Goal: Information Seeking & Learning: Learn about a topic

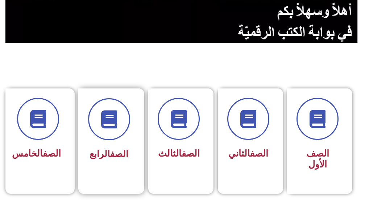
scroll to position [145, 0]
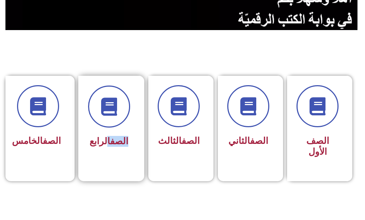
click at [110, 130] on div "الصف الرابع" at bounding box center [109, 118] width 42 height 65
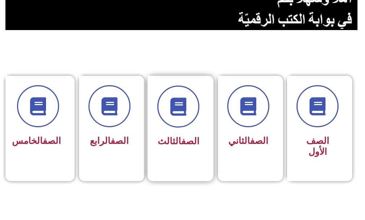
click at [190, 133] on div "الصف الثالث" at bounding box center [178, 141] width 42 height 17
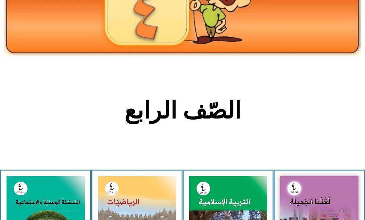
scroll to position [181, 0]
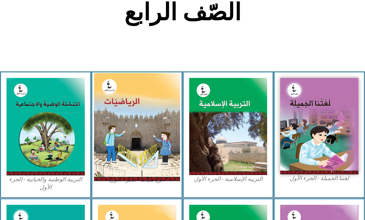
click at [124, 139] on img at bounding box center [137, 127] width 86 height 108
click at [124, 140] on img at bounding box center [137, 127] width 86 height 108
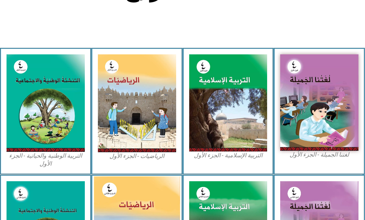
scroll to position [218, 0]
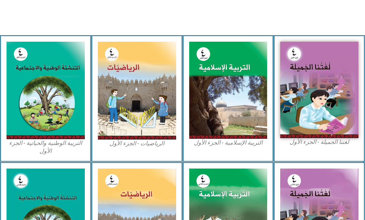
click at [156, 141] on figcaption "الرياضيات - الجزء الأول​" at bounding box center [137, 144] width 78 height 8
click at [158, 144] on figcaption "الرياضيات - الجزء الأول​" at bounding box center [137, 144] width 78 height 8
click at [159, 140] on figcaption "الرياضيات - الجزء الأول​" at bounding box center [137, 144] width 78 height 8
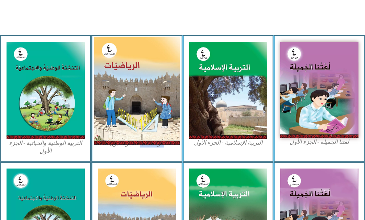
click at [148, 119] on img at bounding box center [137, 91] width 86 height 108
click at [148, 118] on img at bounding box center [137, 91] width 86 height 108
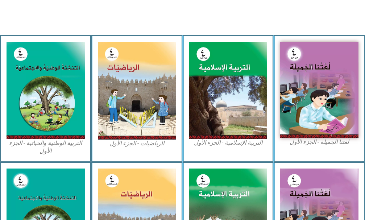
click at [129, 145] on figcaption "الرياضيات - الجزء الأول​" at bounding box center [137, 144] width 78 height 8
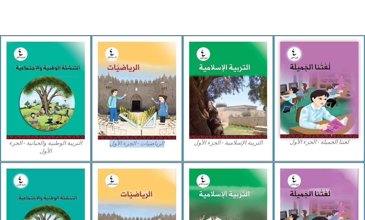
click at [129, 145] on figcaption "الرياضيات - الجزء الأول​" at bounding box center [137, 144] width 78 height 8
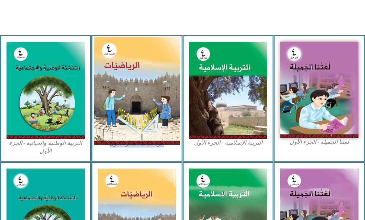
click at [145, 123] on img at bounding box center [137, 91] width 86 height 108
click at [146, 123] on img at bounding box center [137, 91] width 86 height 108
click at [147, 123] on img at bounding box center [137, 91] width 86 height 108
drag, startPoint x: 147, startPoint y: 123, endPoint x: 167, endPoint y: 89, distance: 39.7
click at [167, 89] on img at bounding box center [137, 91] width 86 height 108
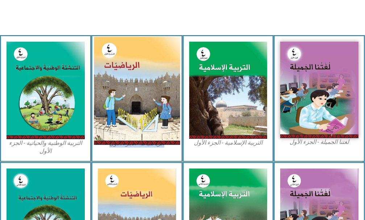
click at [167, 88] on img at bounding box center [137, 91] width 86 height 108
click at [168, 88] on img at bounding box center [137, 91] width 86 height 108
click at [159, 142] on img at bounding box center [137, 91] width 86 height 108
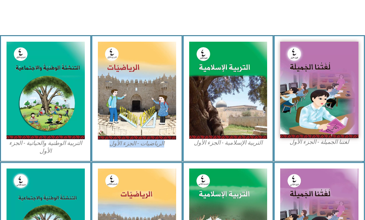
click at [158, 150] on div "الرياضيات - الجزء الأول​" at bounding box center [136, 98] width 91 height 127
click at [160, 149] on div "الرياضيات - الجزء الأول​" at bounding box center [136, 98] width 91 height 127
click at [168, 148] on div "الرياضيات - الجزء الأول​" at bounding box center [136, 98] width 91 height 127
click at [159, 143] on figcaption "الرياضيات - الجزء الأول​" at bounding box center [137, 144] width 78 height 8
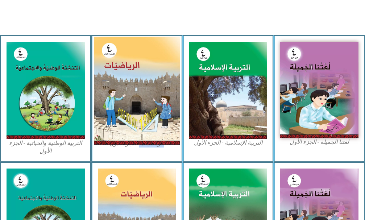
click at [153, 110] on img at bounding box center [137, 91] width 86 height 108
click at [165, 118] on img at bounding box center [137, 91] width 86 height 108
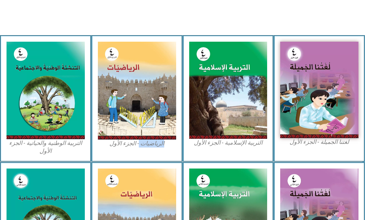
drag, startPoint x: 165, startPoint y: 118, endPoint x: 169, endPoint y: 147, distance: 29.0
click at [165, 119] on img at bounding box center [137, 91] width 78 height 98
drag, startPoint x: 172, startPoint y: 158, endPoint x: 173, endPoint y: 154, distance: 3.9
click at [172, 157] on div "الرياضيات - الجزء الأول​" at bounding box center [136, 98] width 91 height 127
click at [94, 137] on div "الرياضيات - الجزء الأول​" at bounding box center [136, 98] width 91 height 127
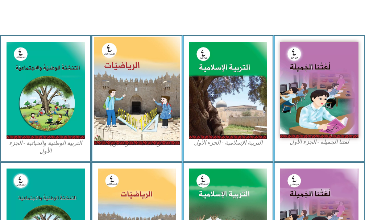
click at [113, 137] on img at bounding box center [137, 91] width 86 height 108
click at [130, 114] on img at bounding box center [137, 91] width 86 height 108
click at [129, 113] on img at bounding box center [137, 91] width 86 height 108
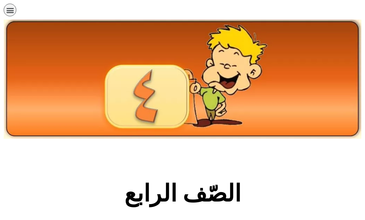
scroll to position [218, 0]
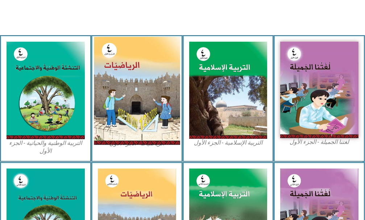
click at [128, 138] on img at bounding box center [137, 91] width 86 height 108
click at [128, 137] on img at bounding box center [137, 91] width 86 height 108
click at [128, 135] on img at bounding box center [137, 91] width 86 height 108
click at [133, 140] on img at bounding box center [137, 91] width 86 height 108
drag, startPoint x: 133, startPoint y: 140, endPoint x: 133, endPoint y: 135, distance: 5.1
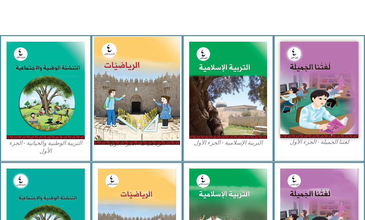
click at [133, 139] on img at bounding box center [137, 91] width 86 height 108
click at [133, 135] on img at bounding box center [137, 91] width 86 height 108
click at [133, 134] on img at bounding box center [137, 91] width 86 height 108
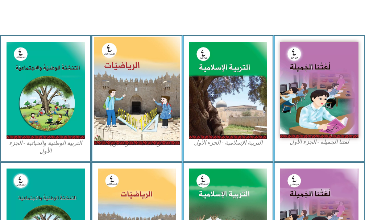
click at [161, 85] on img at bounding box center [137, 91] width 86 height 108
click at [160, 87] on img at bounding box center [137, 91] width 86 height 108
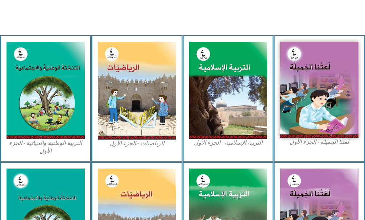
click at [120, 144] on figcaption "الرياضيات - الجزء الأول​" at bounding box center [137, 144] width 78 height 8
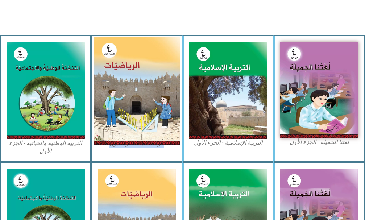
click at [120, 139] on img at bounding box center [137, 91] width 86 height 108
click at [124, 135] on img at bounding box center [137, 91] width 86 height 108
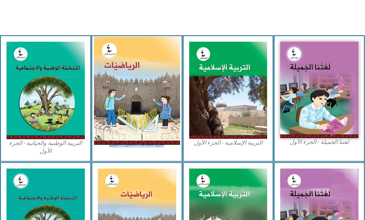
click at [124, 135] on img at bounding box center [137, 91] width 86 height 108
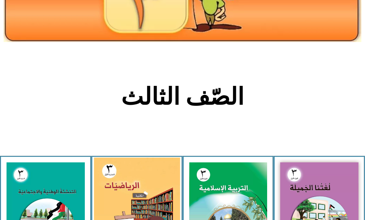
scroll to position [109, 0]
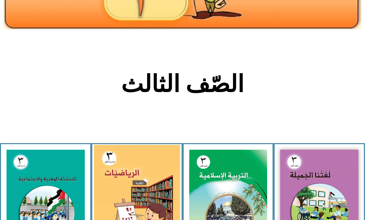
click at [128, 171] on img at bounding box center [137, 198] width 86 height 106
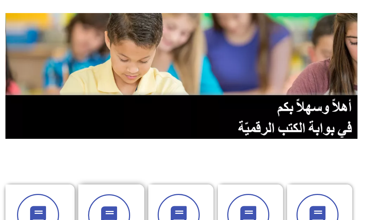
scroll to position [145, 0]
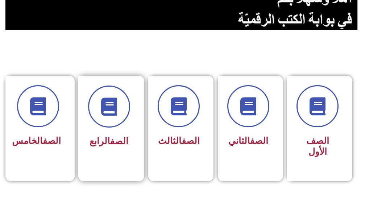
click at [125, 149] on div "الصف الرابع" at bounding box center [109, 141] width 42 height 17
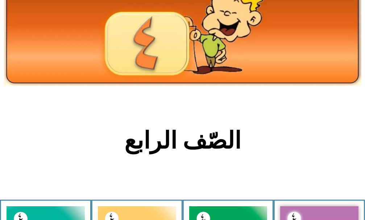
scroll to position [109, 0]
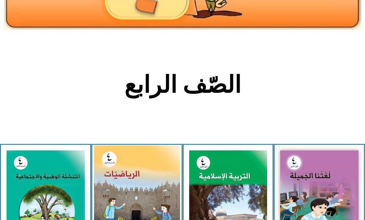
click at [120, 161] on img at bounding box center [137, 199] width 86 height 108
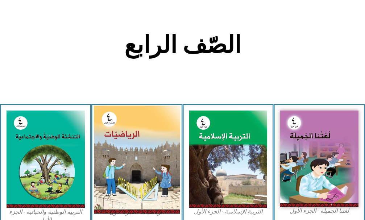
scroll to position [181, 0]
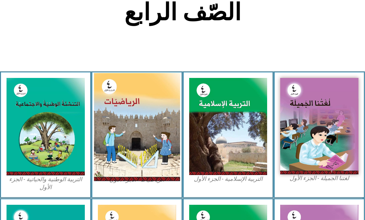
click at [126, 164] on img at bounding box center [137, 127] width 86 height 108
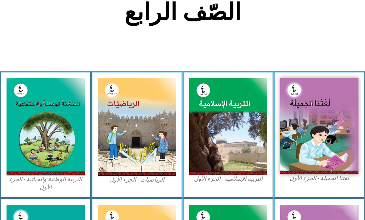
click at [145, 183] on figcaption "الرياضيات - الجزء الأول​" at bounding box center [137, 180] width 78 height 8
click at [147, 181] on figcaption "الرياضيات - الجزء الأول​" at bounding box center [137, 180] width 78 height 8
click at [149, 181] on figcaption "الرياضيات - الجزء الأول​" at bounding box center [137, 180] width 78 height 8
click at [66, 181] on figcaption "التربية الوطنية والحياتية - الجزء الأول​" at bounding box center [46, 184] width 78 height 16
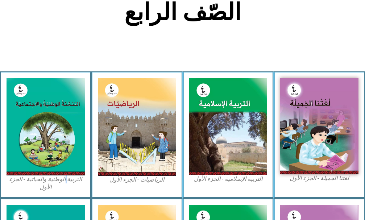
click at [66, 181] on figcaption "التربية الوطنية والحياتية - الجزء الأول​" at bounding box center [46, 184] width 78 height 16
drag, startPoint x: 66, startPoint y: 181, endPoint x: 128, endPoint y: 179, distance: 62.0
click at [66, 181] on figcaption "التربية الوطنية والحياتية - الجزء الأول​" at bounding box center [46, 184] width 78 height 16
click at [148, 184] on div "الرياضيات - الجزء الأول​" at bounding box center [136, 134] width 91 height 127
drag, startPoint x: 148, startPoint y: 184, endPoint x: 197, endPoint y: 187, distance: 48.3
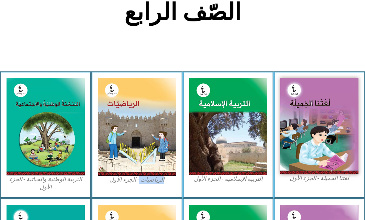
click at [181, 187] on div "الرياضيات - الجزء الأول​" at bounding box center [136, 134] width 91 height 127
click at [242, 188] on div "التربية الإسلامية - الجزء الأول" at bounding box center [228, 134] width 91 height 127
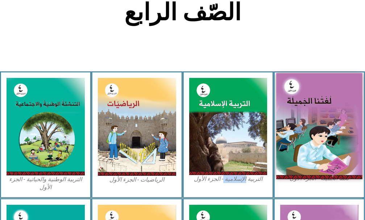
drag, startPoint x: 242, startPoint y: 188, endPoint x: 353, endPoint y: 174, distance: 111.4
click at [245, 188] on div "التربية الإسلامية - الجزء الأول" at bounding box center [228, 134] width 91 height 127
click at [354, 174] on img at bounding box center [319, 126] width 86 height 106
click at [331, 156] on img at bounding box center [319, 126] width 86 height 106
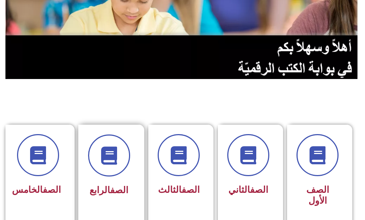
scroll to position [109, 0]
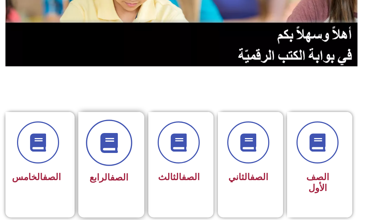
click at [117, 160] on span at bounding box center [109, 143] width 46 height 46
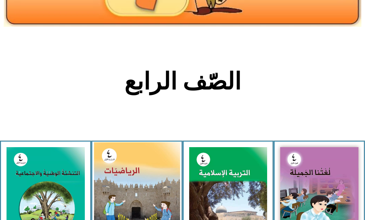
scroll to position [181, 0]
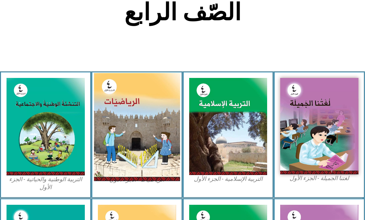
click at [135, 165] on img at bounding box center [137, 127] width 86 height 108
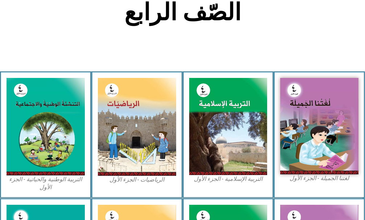
click at [148, 181] on figcaption "الرياضيات - الجزء الأول​" at bounding box center [137, 180] width 78 height 8
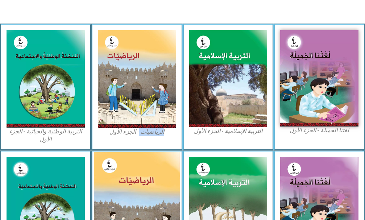
scroll to position [290, 0]
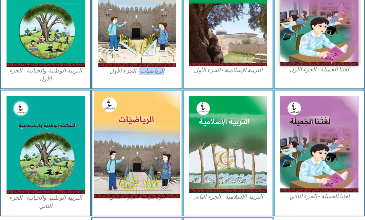
click at [147, 188] on img at bounding box center [137, 144] width 86 height 107
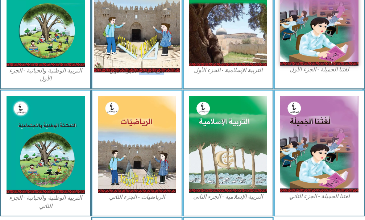
click at [156, 17] on img at bounding box center [137, 18] width 86 height 108
drag, startPoint x: 156, startPoint y: 17, endPoint x: 153, endPoint y: 50, distance: 33.2
click at [156, 20] on img at bounding box center [137, 18] width 86 height 108
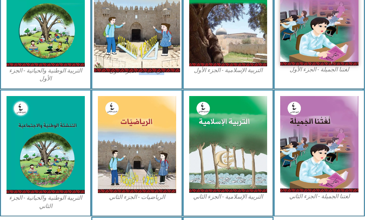
click at [150, 59] on img at bounding box center [137, 18] width 86 height 108
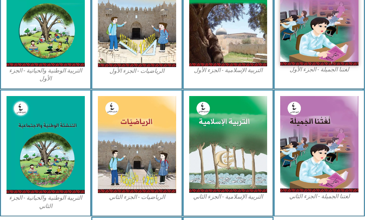
click at [153, 95] on div "الرياضيات - الجزء الثاني" at bounding box center [136, 154] width 91 height 128
click at [145, 78] on div "الرياضيات - الجزء الأول​" at bounding box center [136, 26] width 91 height 127
click at [144, 77] on div "الرياضيات - الجزء الأول​" at bounding box center [136, 26] width 91 height 127
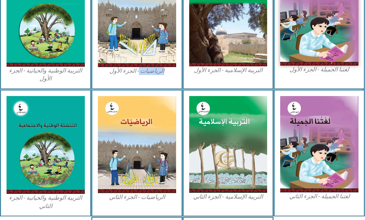
click at [144, 77] on div "الرياضيات - الجزء الأول​" at bounding box center [136, 26] width 91 height 127
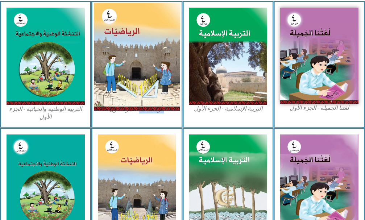
scroll to position [218, 0]
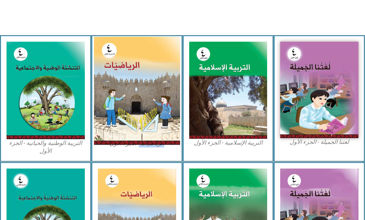
click at [125, 67] on img at bounding box center [137, 91] width 86 height 108
drag, startPoint x: 125, startPoint y: 67, endPoint x: 162, endPoint y: 76, distance: 37.8
click at [162, 76] on img at bounding box center [137, 91] width 86 height 108
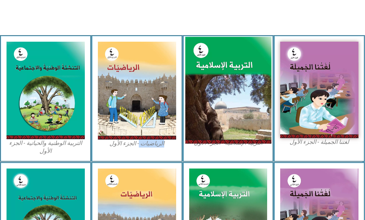
click at [267, 110] on img at bounding box center [228, 90] width 86 height 107
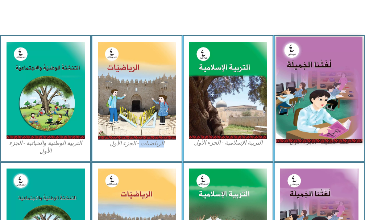
click at [321, 103] on img at bounding box center [319, 90] width 86 height 106
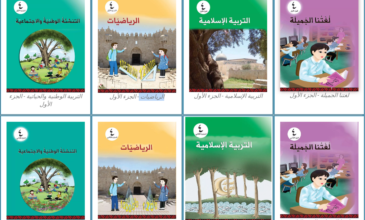
scroll to position [290, 0]
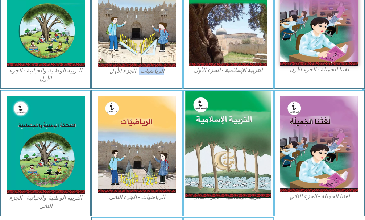
click at [238, 151] on img at bounding box center [228, 144] width 86 height 107
click at [238, 150] on img at bounding box center [228, 144] width 86 height 107
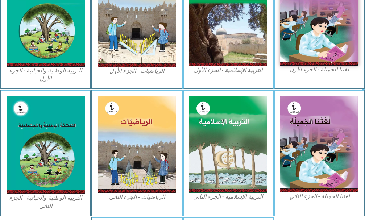
drag, startPoint x: 88, startPoint y: 153, endPoint x: 92, endPoint y: 158, distance: 6.2
click at [92, 158] on div "لغتنا الجميلة - الجزء الثاني التربية الإسلامية - الجزء الثاني الرياضيات - الجزء…" at bounding box center [182, 154] width 365 height 128
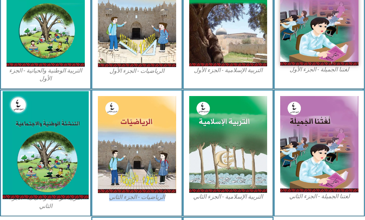
click at [74, 158] on img at bounding box center [46, 145] width 86 height 108
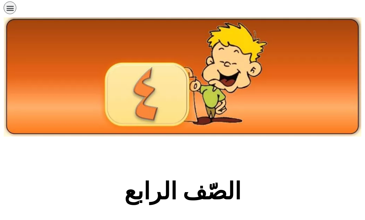
scroll to position [0, 0]
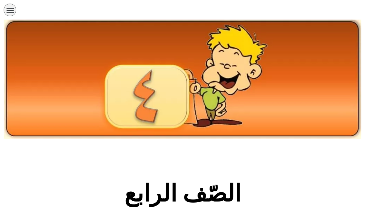
click at [265, 39] on img at bounding box center [183, 79] width 358 height 119
drag, startPoint x: 6, startPoint y: 8, endPoint x: 3, endPoint y: 6, distance: 3.9
click at [6, 8] on icon "כפתור פתיחת תפריט" at bounding box center [10, 10] width 8 height 8
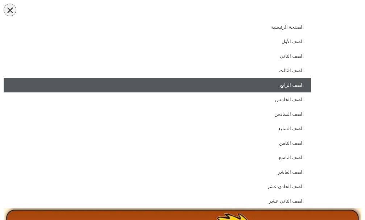
click at [301, 88] on link "الصف الرابع" at bounding box center [158, 85] width 308 height 15
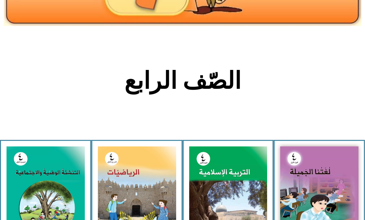
scroll to position [145, 0]
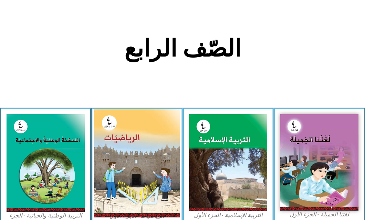
click at [111, 184] on img at bounding box center [137, 163] width 86 height 108
drag, startPoint x: 111, startPoint y: 184, endPoint x: 0, endPoint y: 108, distance: 134.3
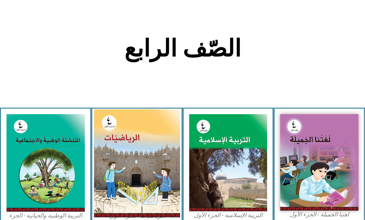
click at [108, 184] on img at bounding box center [137, 163] width 86 height 108
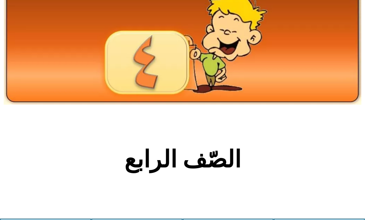
scroll to position [0, 0]
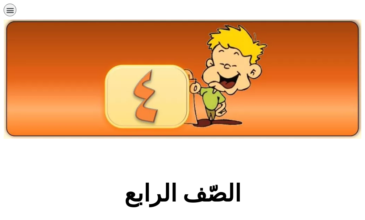
click at [6, 11] on icon "כפתור פתיחת תפריט" at bounding box center [10, 10] width 8 height 8
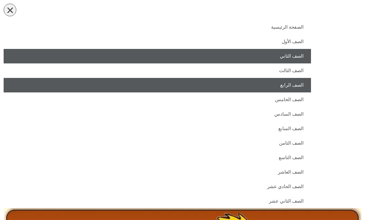
click at [281, 49] on link "الصف الثاني" at bounding box center [158, 56] width 308 height 15
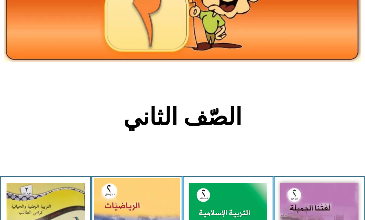
scroll to position [109, 0]
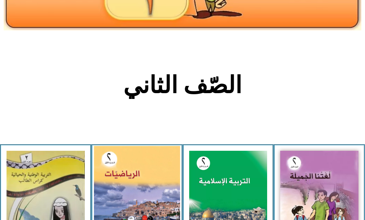
click at [148, 175] on img at bounding box center [137, 199] width 86 height 107
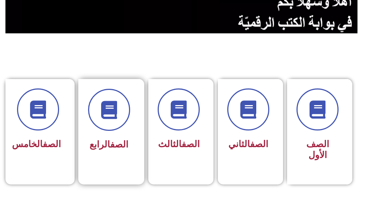
scroll to position [145, 0]
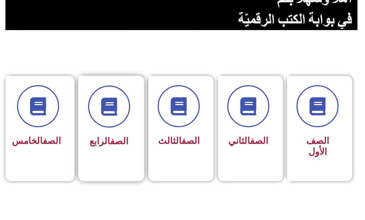
click at [100, 131] on div "الصف الرابع" at bounding box center [109, 118] width 42 height 65
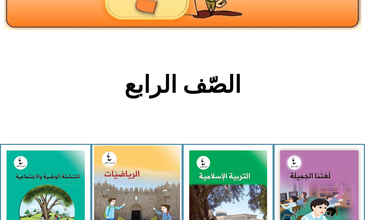
scroll to position [181, 0]
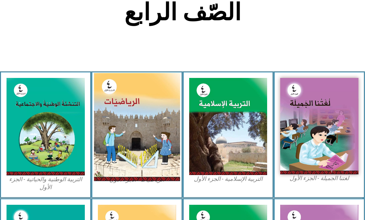
click at [128, 151] on img at bounding box center [137, 127] width 86 height 108
click at [128, 150] on img at bounding box center [137, 127] width 86 height 108
drag, startPoint x: 128, startPoint y: 149, endPoint x: 131, endPoint y: 203, distance: 53.8
click at [128, 149] on img at bounding box center [137, 127] width 86 height 108
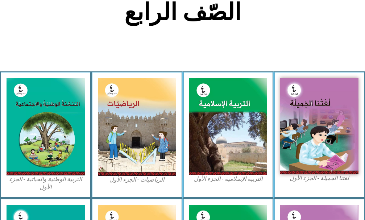
click at [154, 181] on figcaption "الرياضيات - الجزء الأول​" at bounding box center [137, 180] width 78 height 8
